Goal: Transaction & Acquisition: Register for event/course

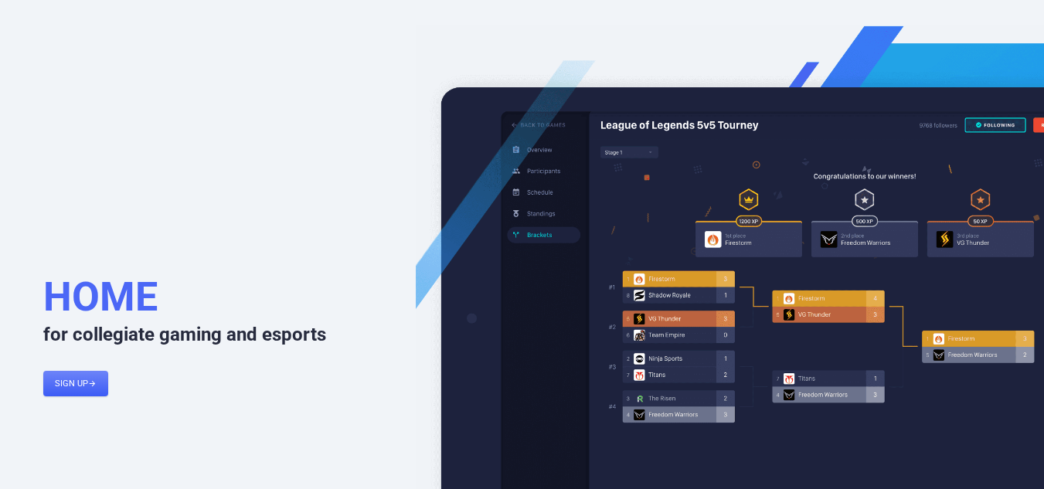
click at [86, 386] on link "Sign up " at bounding box center [75, 384] width 65 height 26
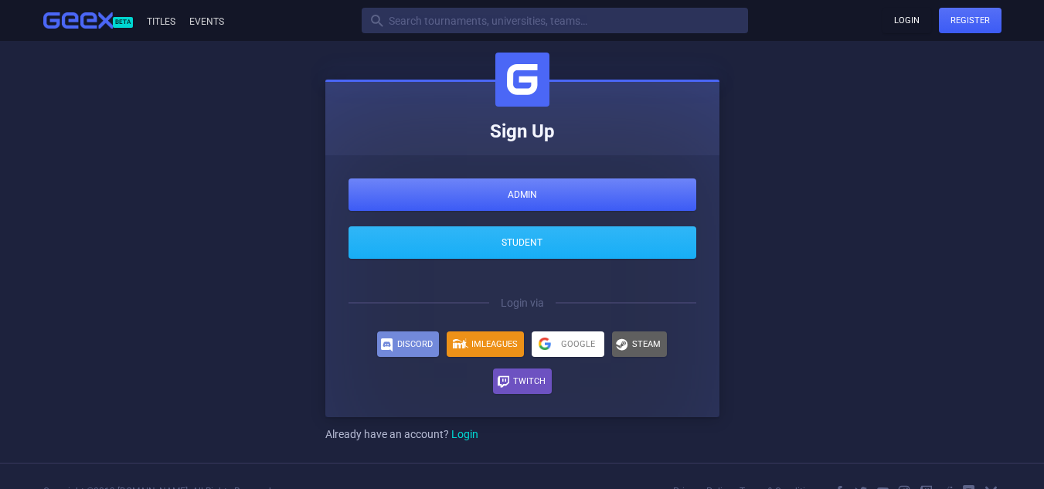
click at [516, 191] on link "Admin" at bounding box center [523, 195] width 348 height 32
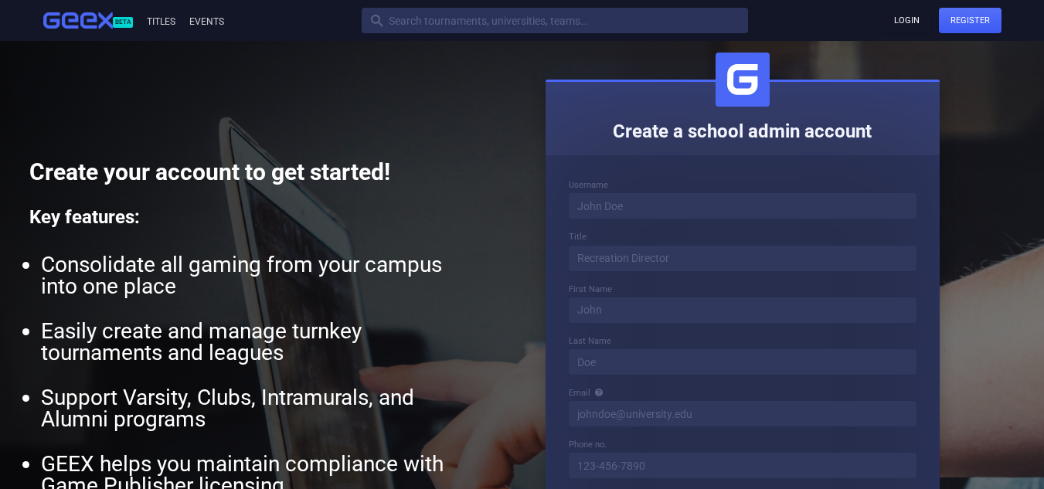
click at [713, 183] on div "Username" at bounding box center [743, 184] width 348 height 11
click at [713, 178] on div "Username Title First Name Last Name Email Phone no. Password Repeat password  …" at bounding box center [743, 471] width 394 height 632
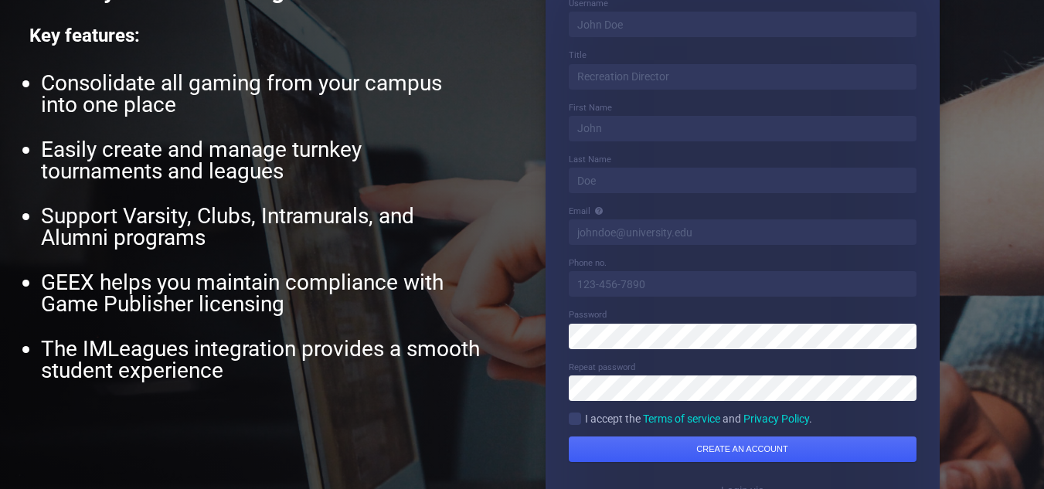
scroll to position [155, 0]
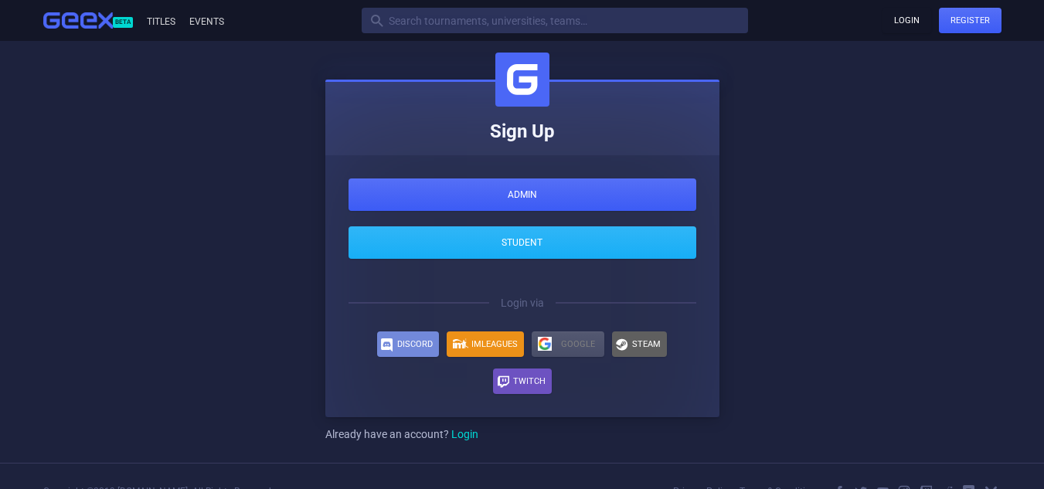
click at [562, 342] on span "Google" at bounding box center [578, 344] width 34 height 9
click at [200, 16] on link "Events" at bounding box center [205, 21] width 37 height 11
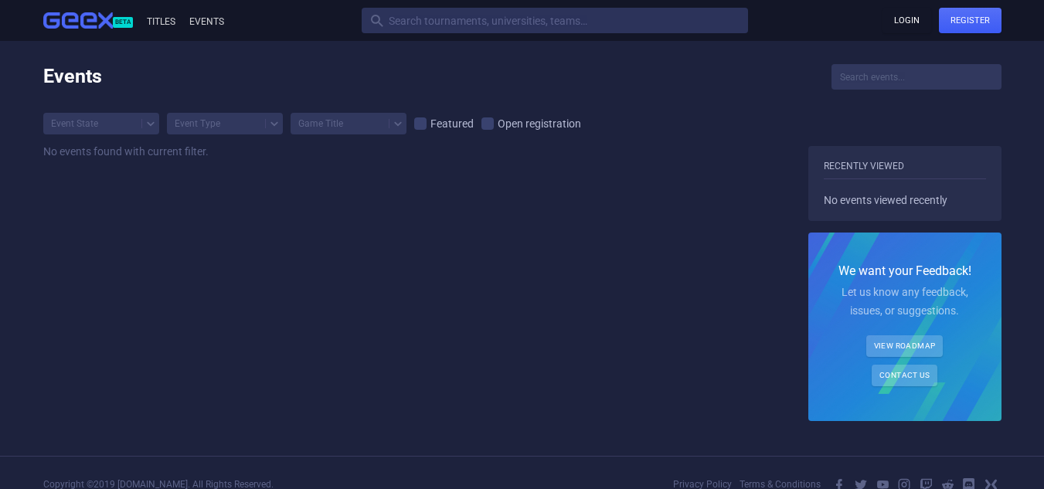
click at [164, 28] on div "Beta Titles Events  Login Register" at bounding box center [522, 21] width 1005 height 26
click at [165, 20] on link "Titles" at bounding box center [160, 21] width 31 height 11
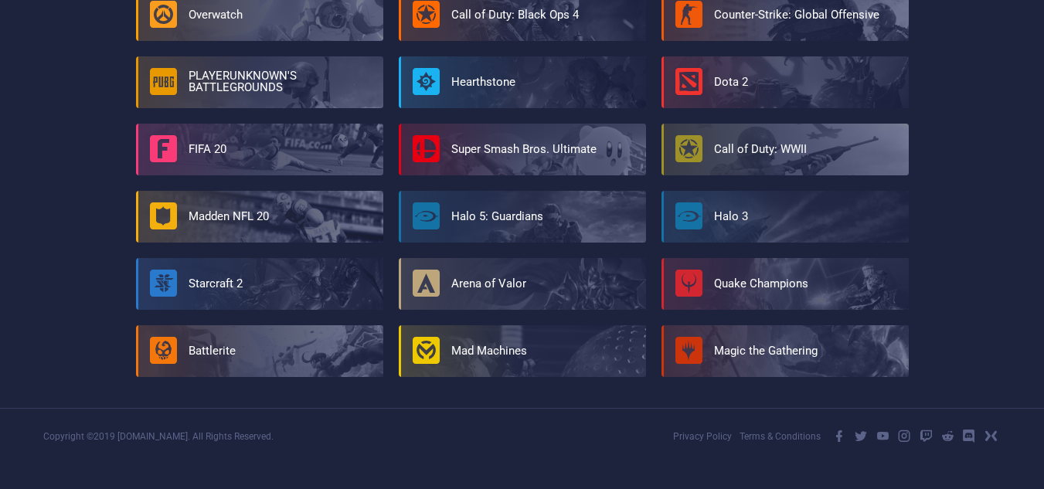
scroll to position [232, 0]
